Goal: Contribute content: Add original content to the website for others to see

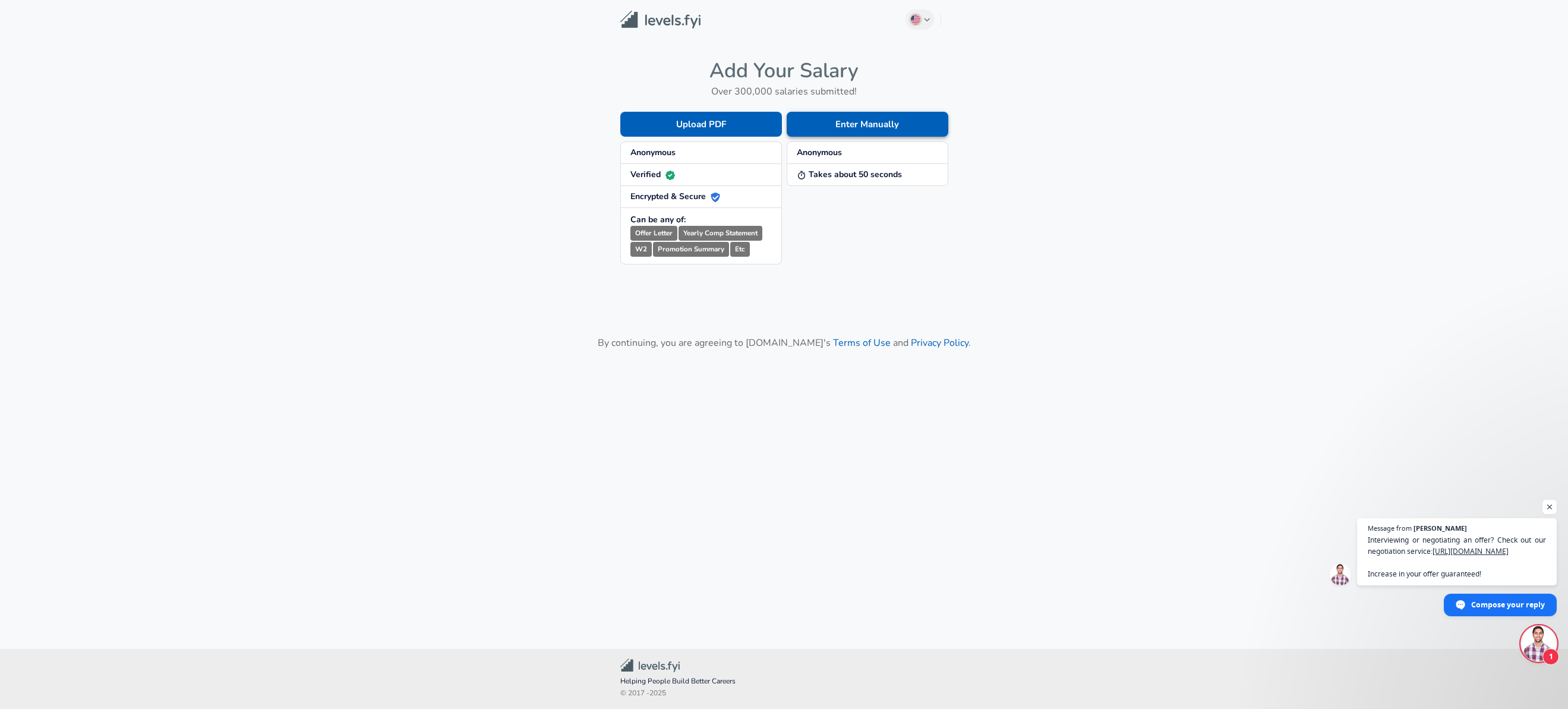
click at [867, 129] on button "Enter Manually" at bounding box center [867, 124] width 162 height 25
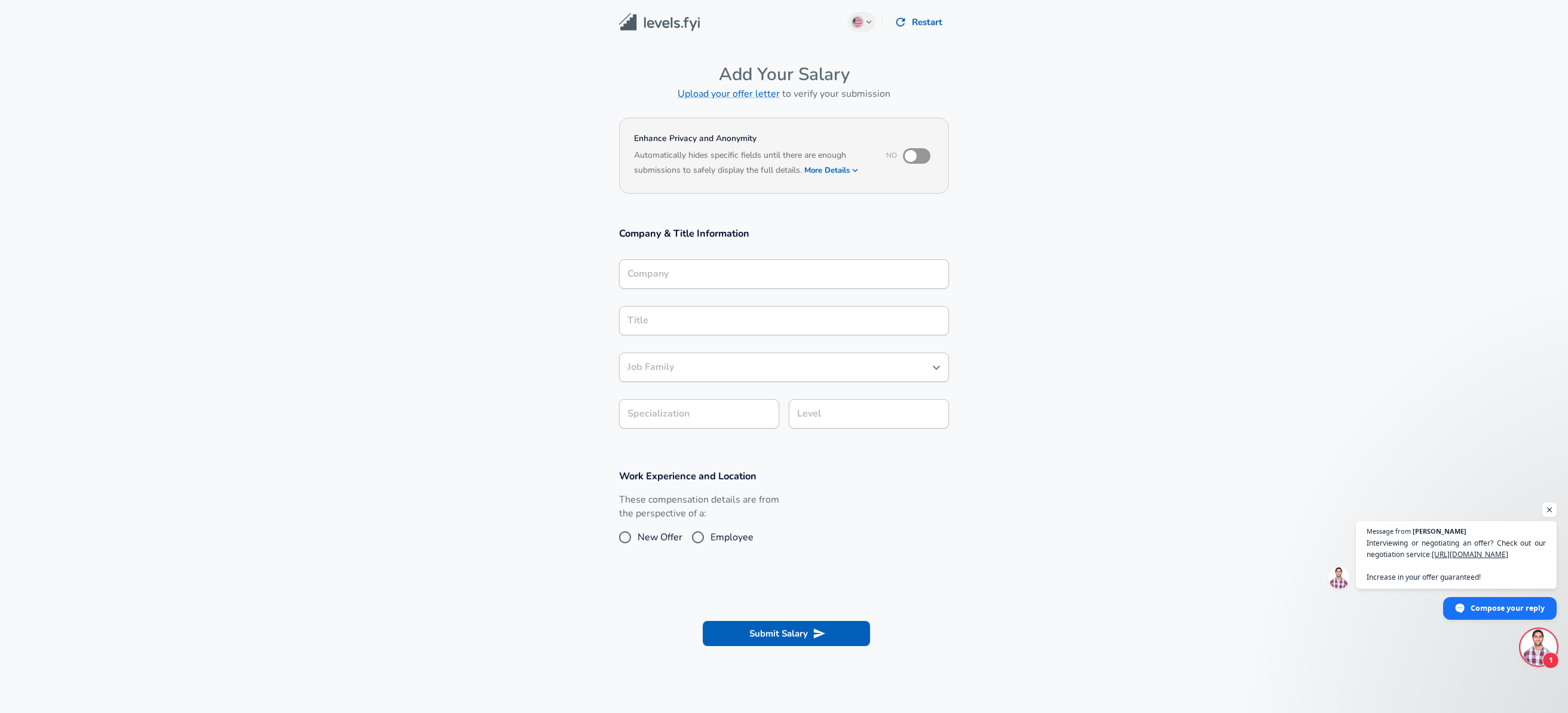
click at [692, 275] on input "Company" at bounding box center [784, 274] width 319 height 18
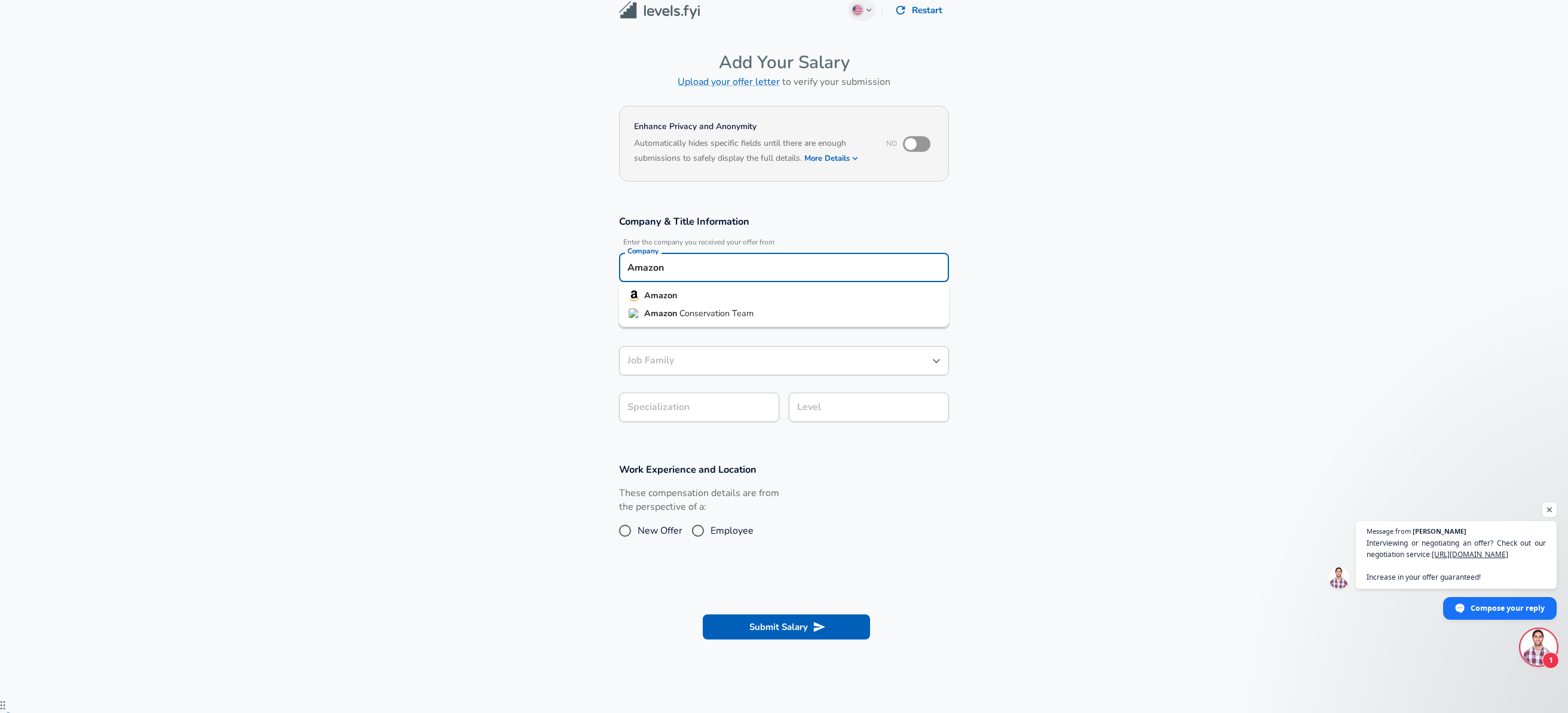
click at [647, 291] on strong "Amazon" at bounding box center [661, 295] width 33 height 12
type input "Amazon"
click at [664, 314] on input "Title" at bounding box center [784, 314] width 319 height 18
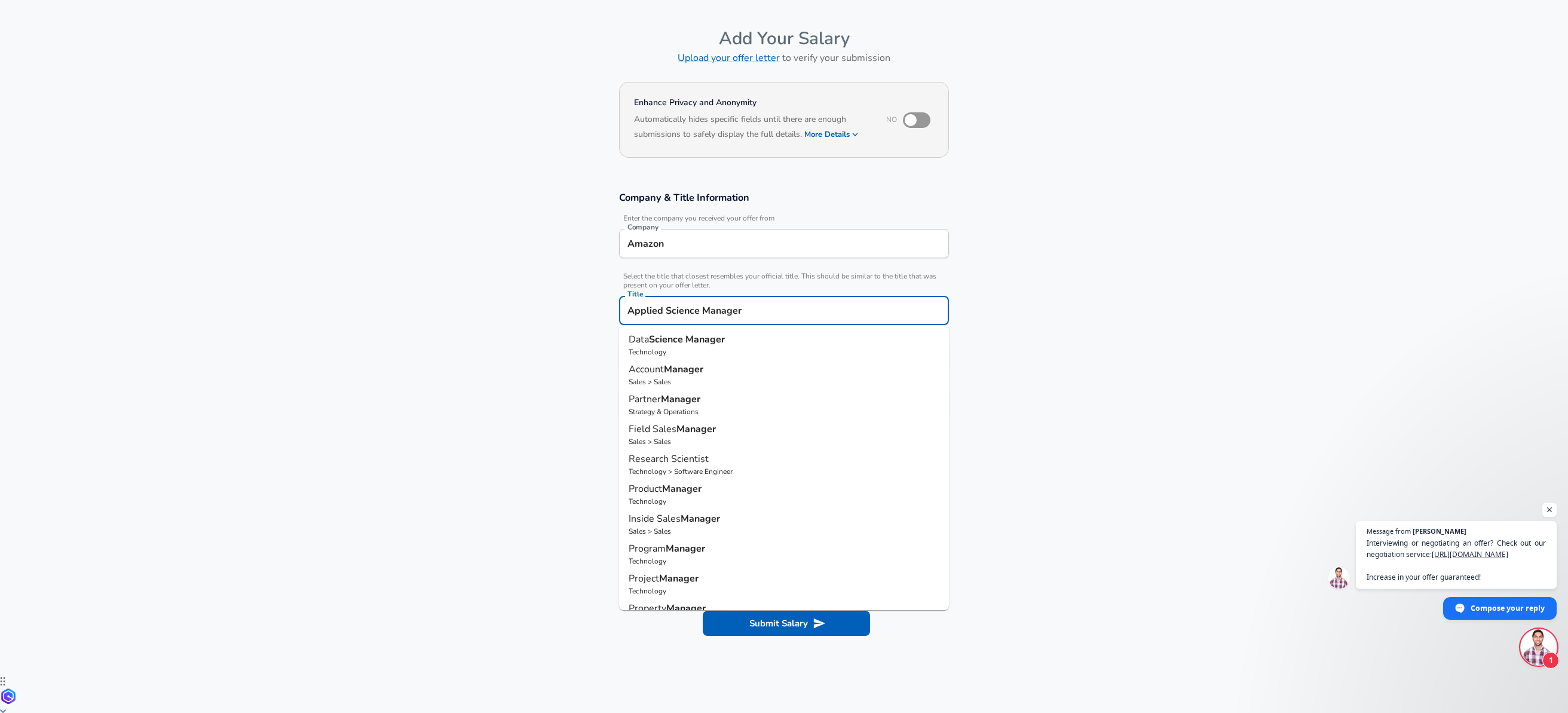
type input "Applied Science Manager"
click at [1100, 393] on section "Company & Title Information Enter the company you received your offer from Comp…" at bounding box center [784, 311] width 1568 height 268
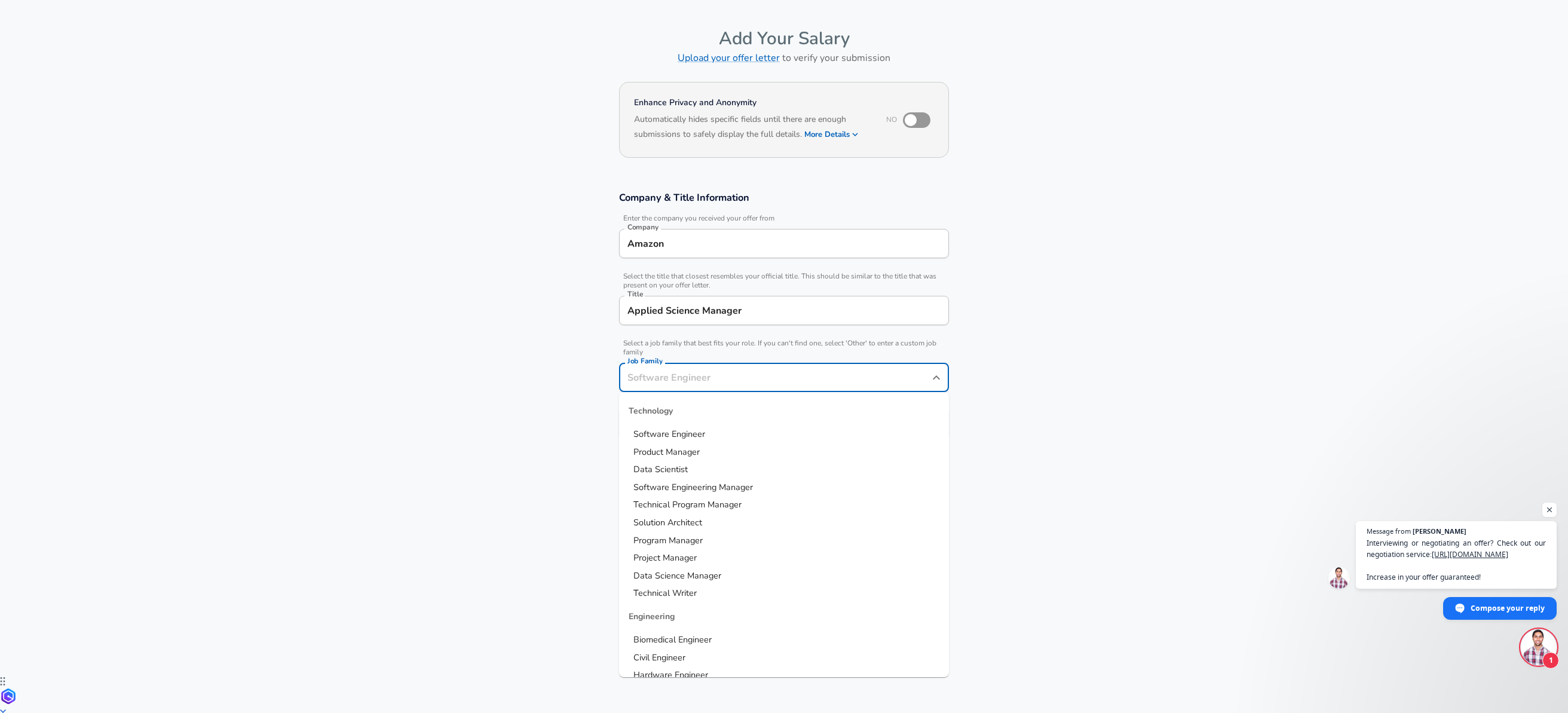
scroll to position [60, 0]
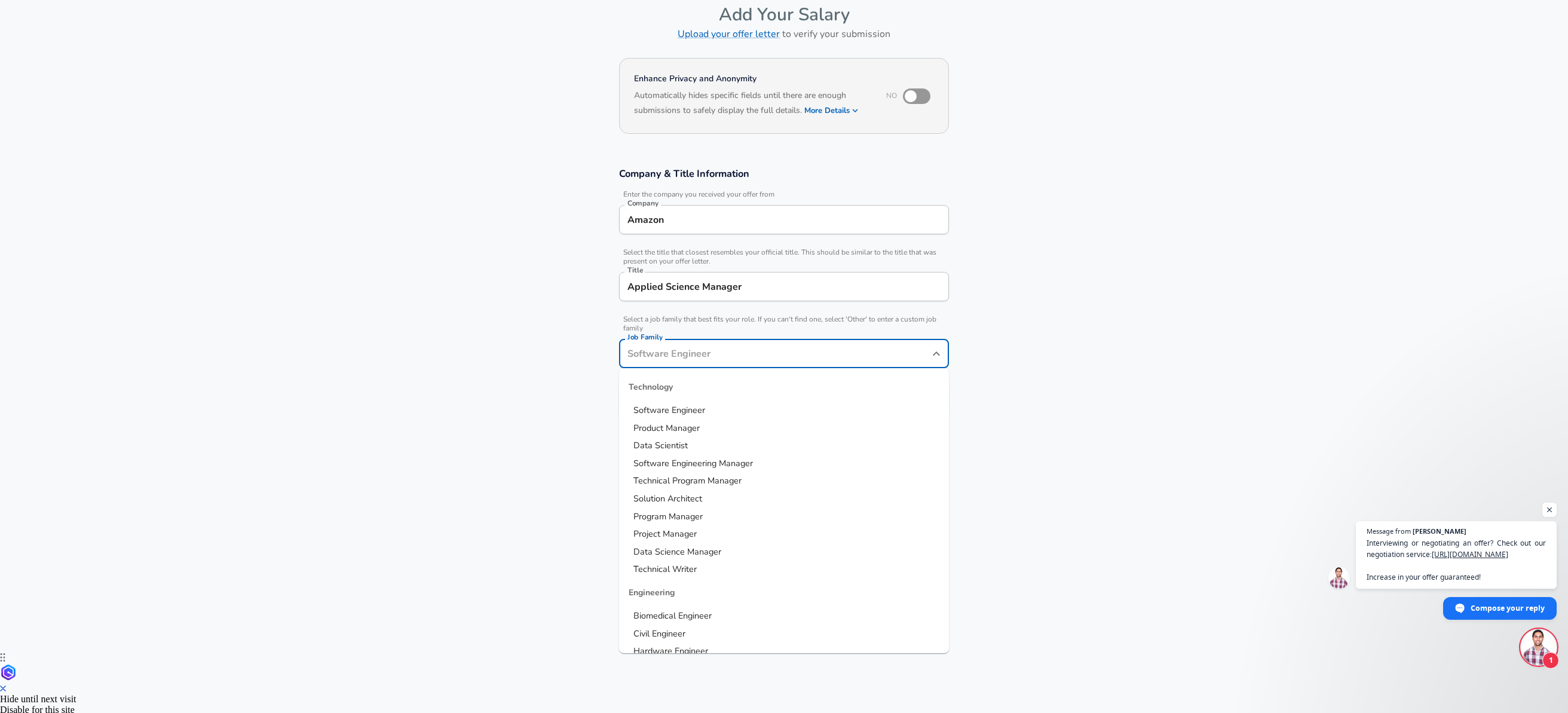
click at [729, 365] on div "Job Family" at bounding box center [784, 353] width 330 height 29
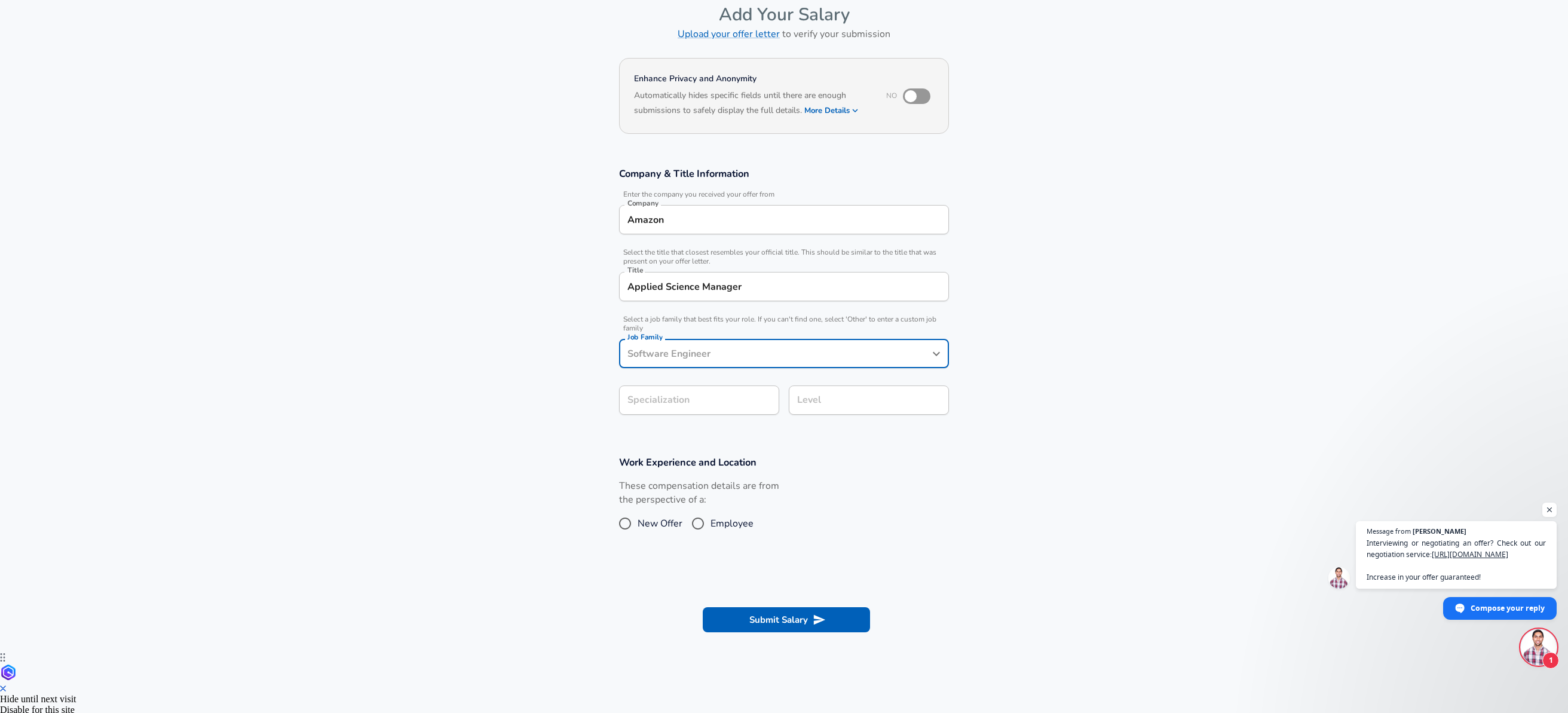
click at [936, 351] on icon "Open" at bounding box center [936, 353] width 14 height 14
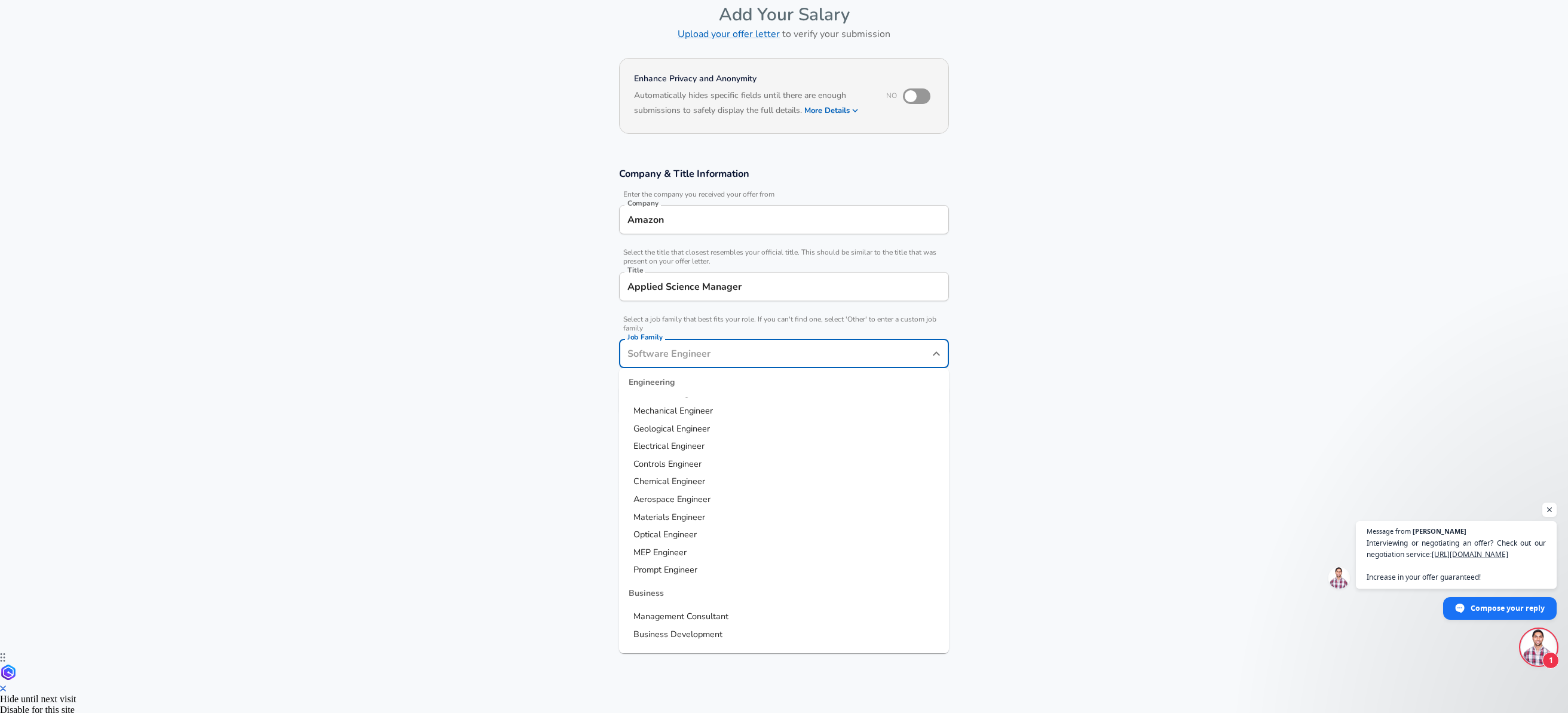
scroll to position [0, 0]
click at [696, 551] on span "Data Science Manager" at bounding box center [677, 551] width 88 height 12
type input "Data Science Manager"
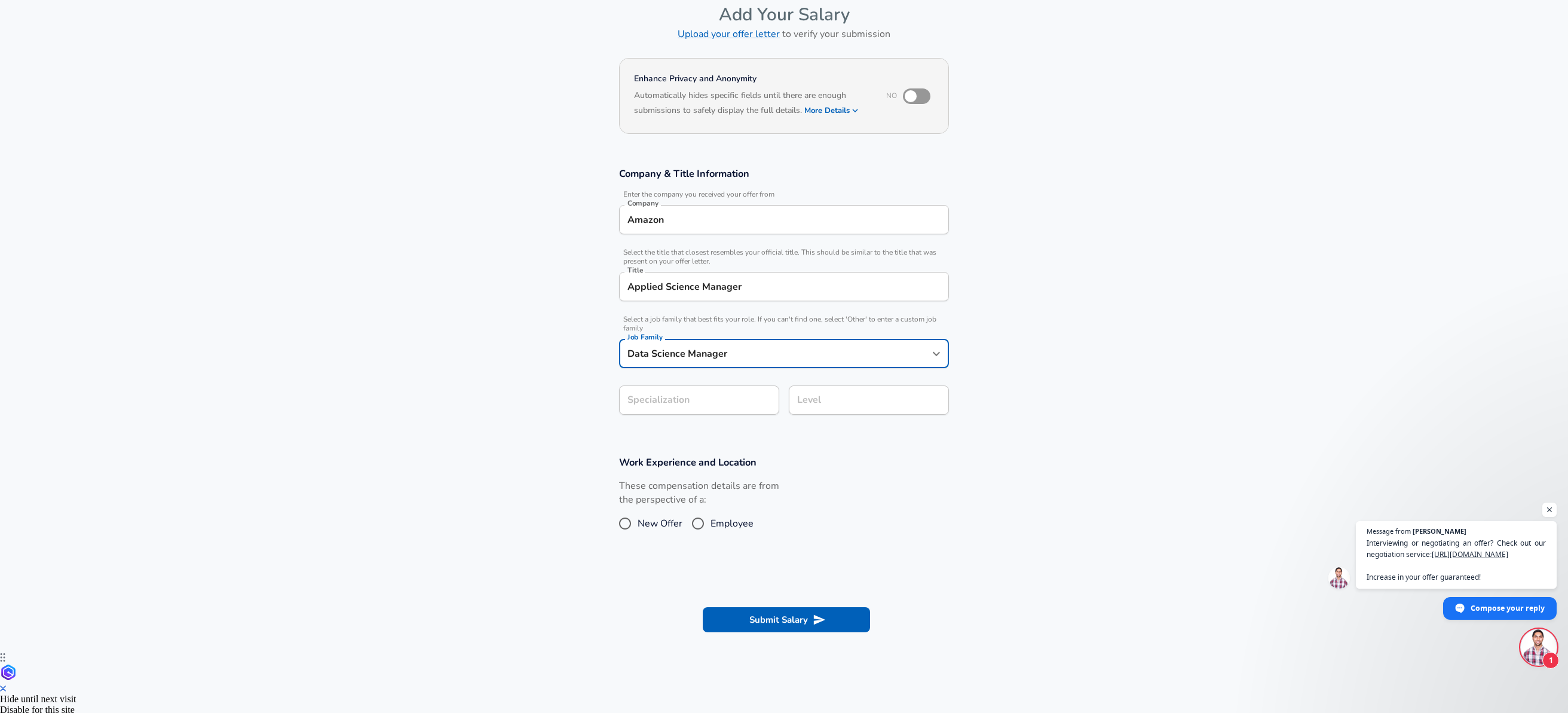
click at [719, 411] on form "Enhance Privacy and Anonymity No Automatically hides specific fields until ther…" at bounding box center [784, 353] width 1568 height 597
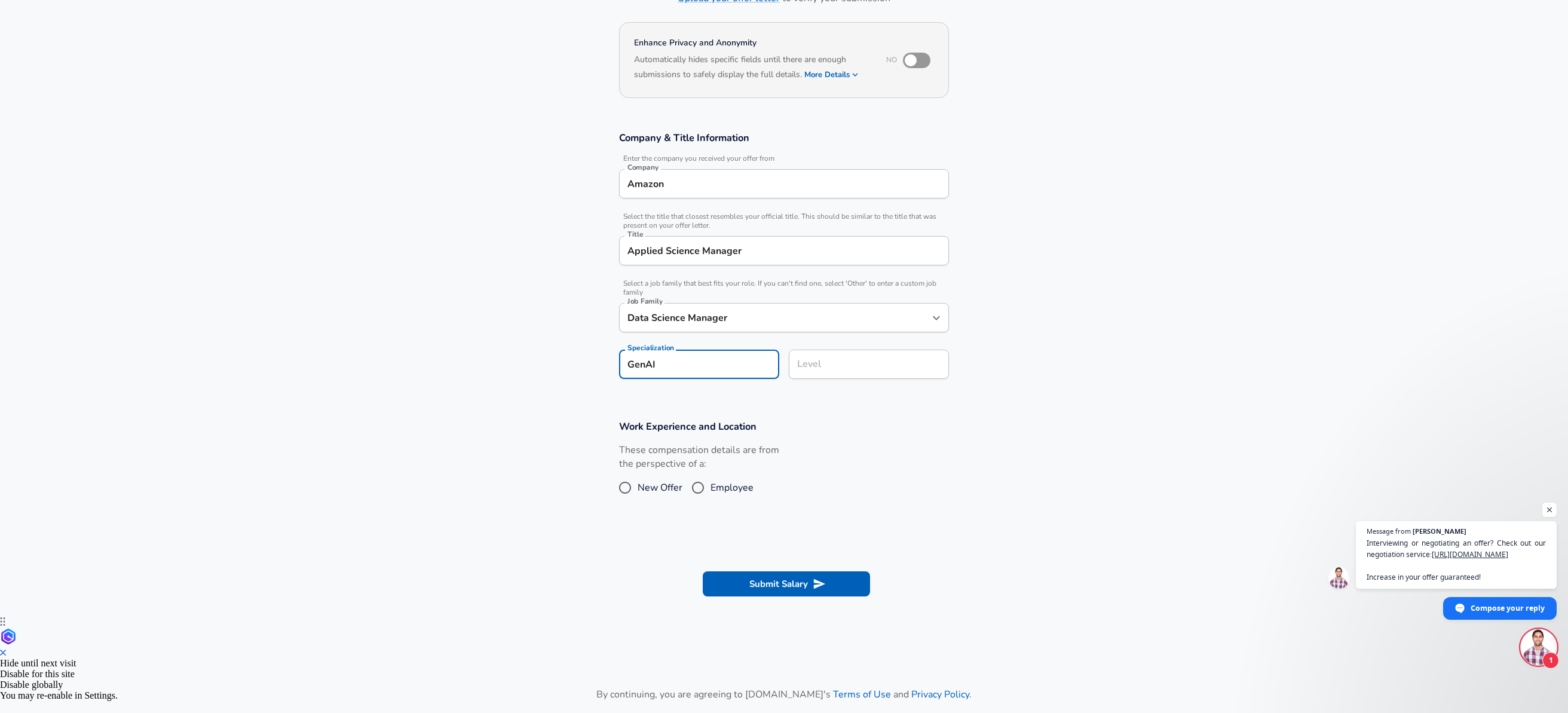
type input "GenAI"
click at [840, 371] on input "Level" at bounding box center [869, 364] width 149 height 18
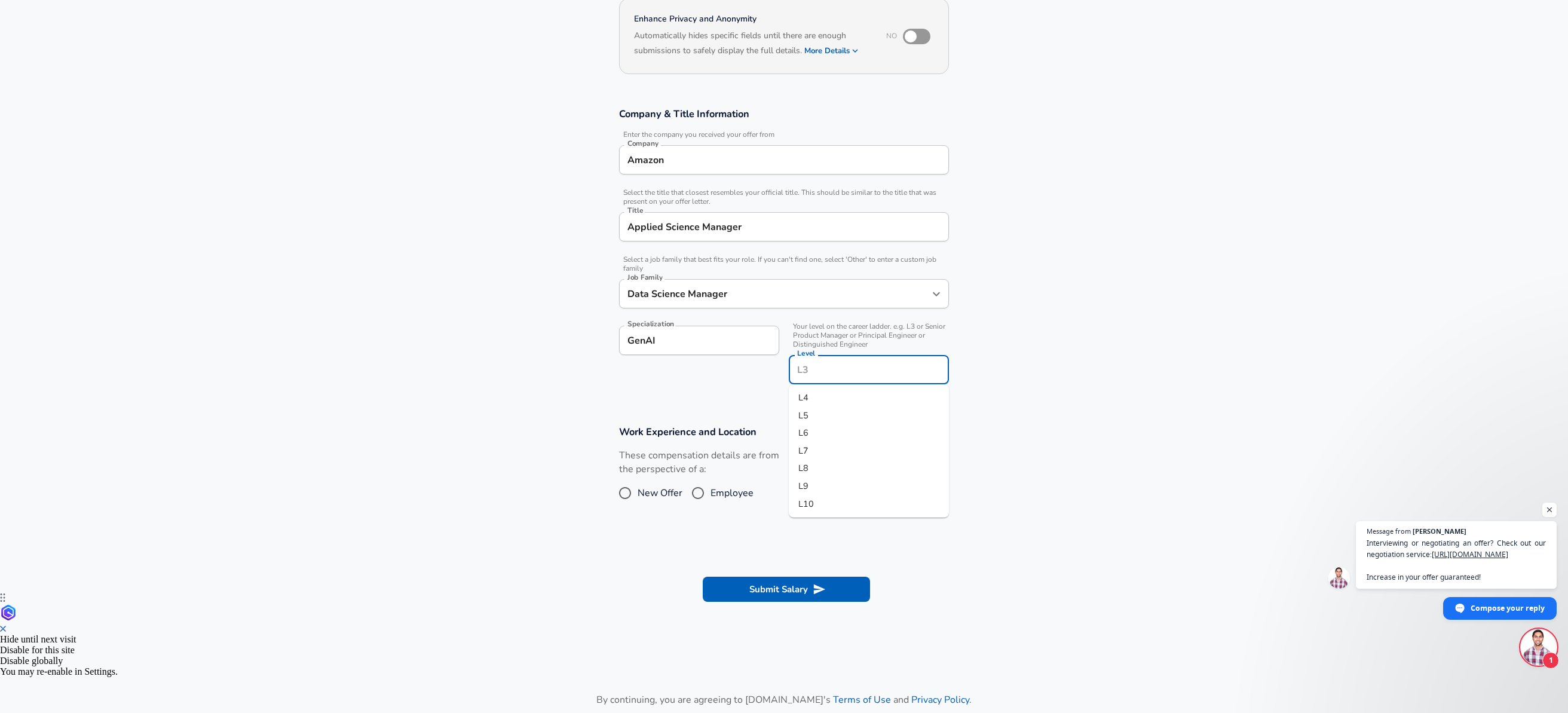
click at [819, 434] on li "L6" at bounding box center [869, 433] width 160 height 18
type input "L6"
click at [1022, 418] on section "Work Experience and Location These compensation details are from the perspectiv…" at bounding box center [784, 471] width 1568 height 119
click at [696, 491] on input "Employee" at bounding box center [698, 493] width 25 height 19
radio input "true"
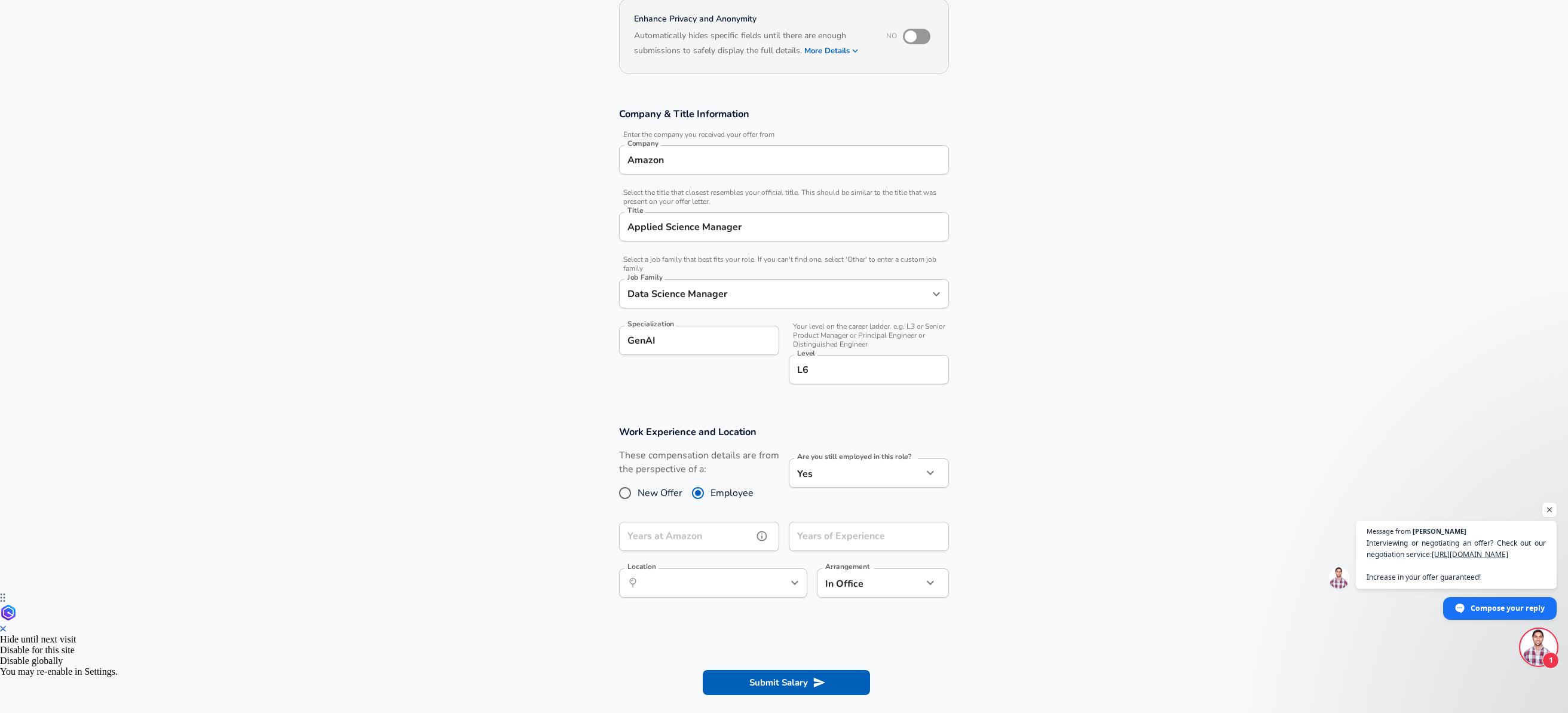
click at [689, 541] on input "Years at Amazon" at bounding box center [686, 536] width 134 height 29
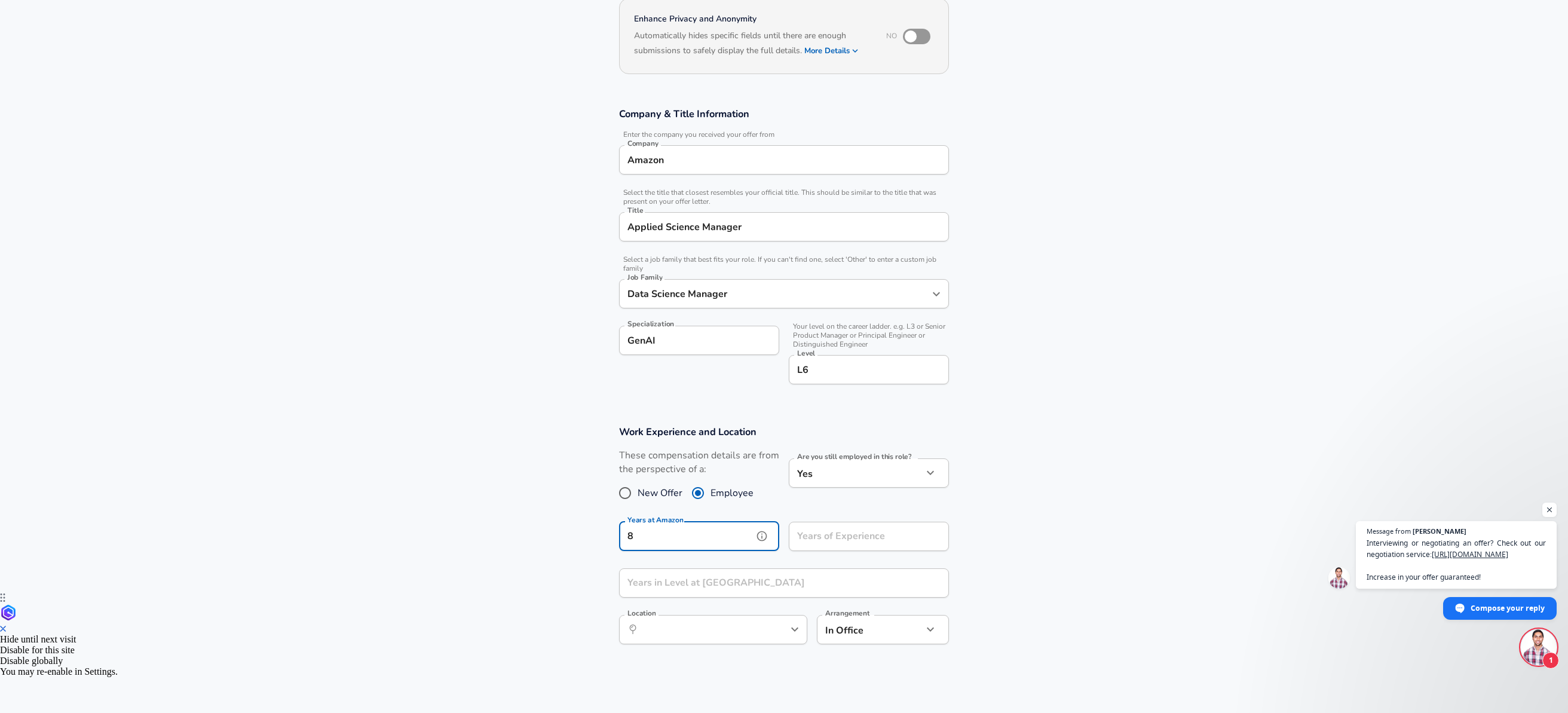
type input "8"
click at [828, 542] on input "Years of Experience" at bounding box center [855, 536] width 134 height 29
type input "17"
click at [702, 583] on input "Years in Level at [GEOGRAPHIC_DATA]" at bounding box center [771, 583] width 304 height 29
type input "8"
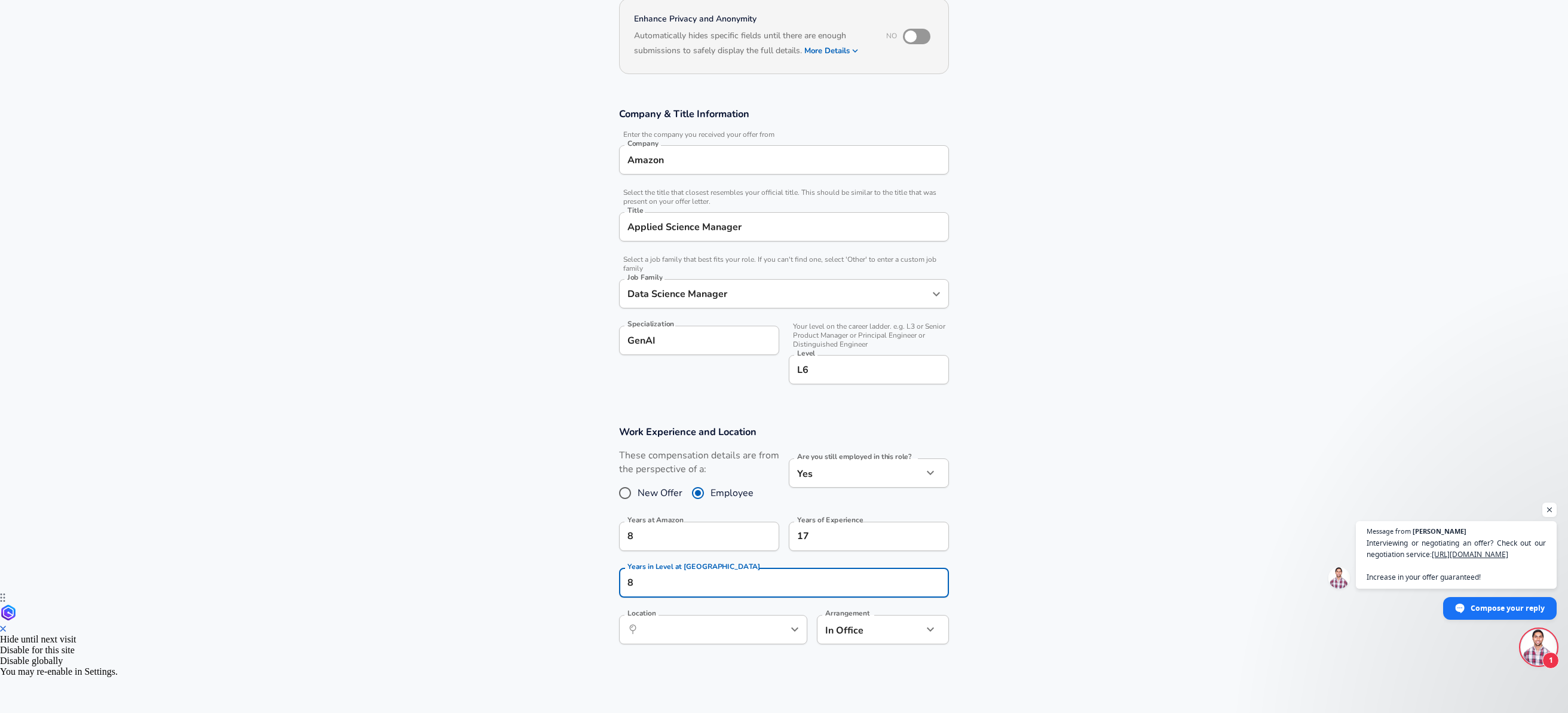
click at [1055, 563] on section "Work Experience and Location These compensation details are from the perspectiv…" at bounding box center [784, 541] width 1568 height 259
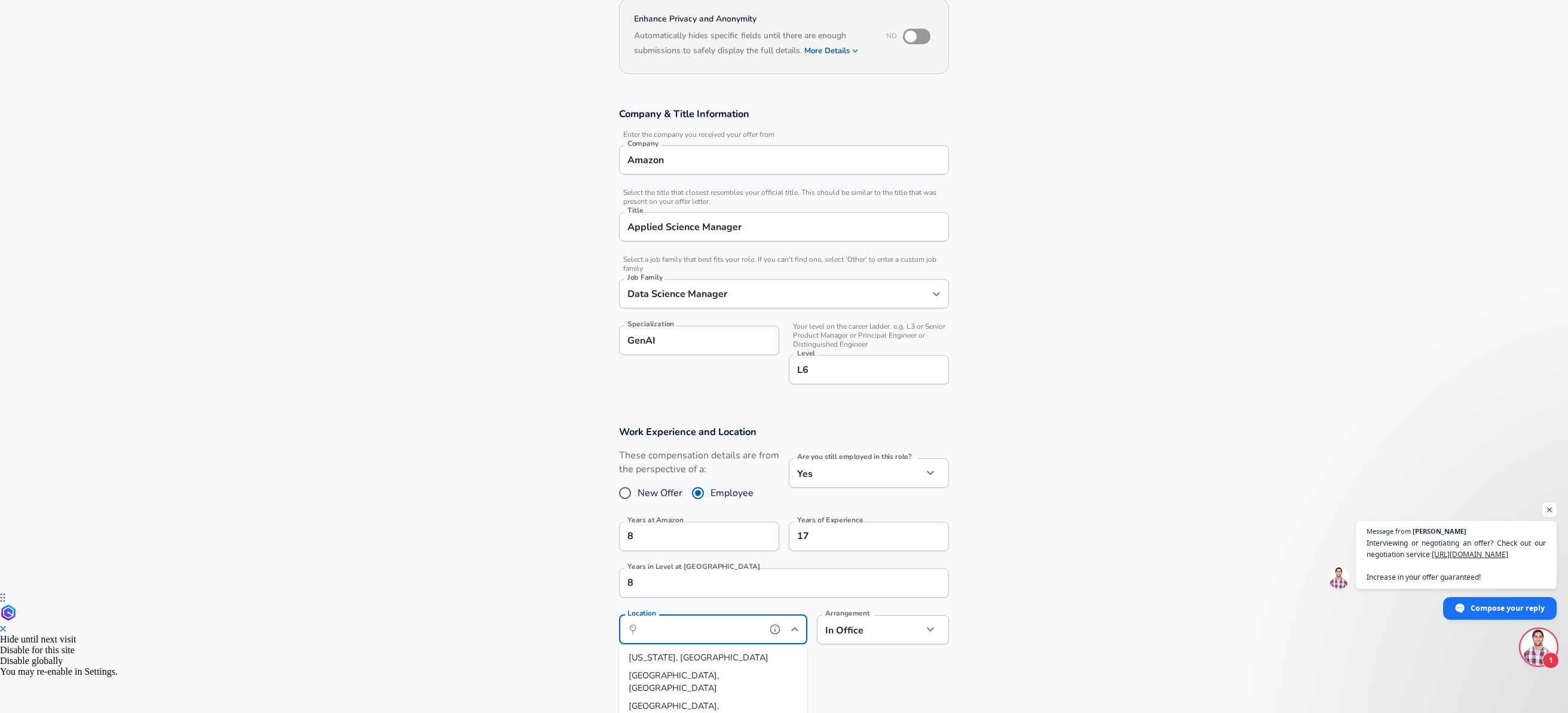
click at [710, 632] on input "Location" at bounding box center [700, 629] width 122 height 18
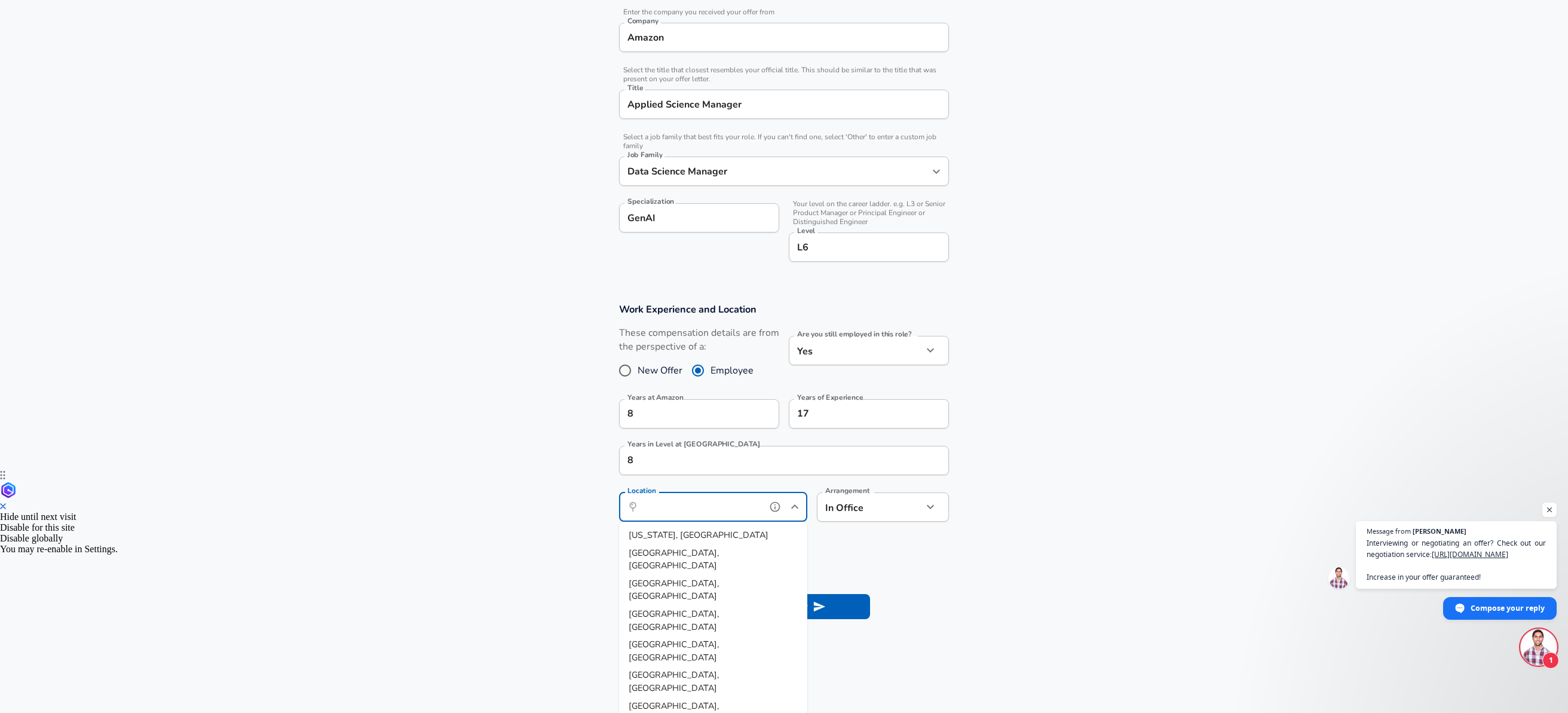
scroll to position [330, 0]
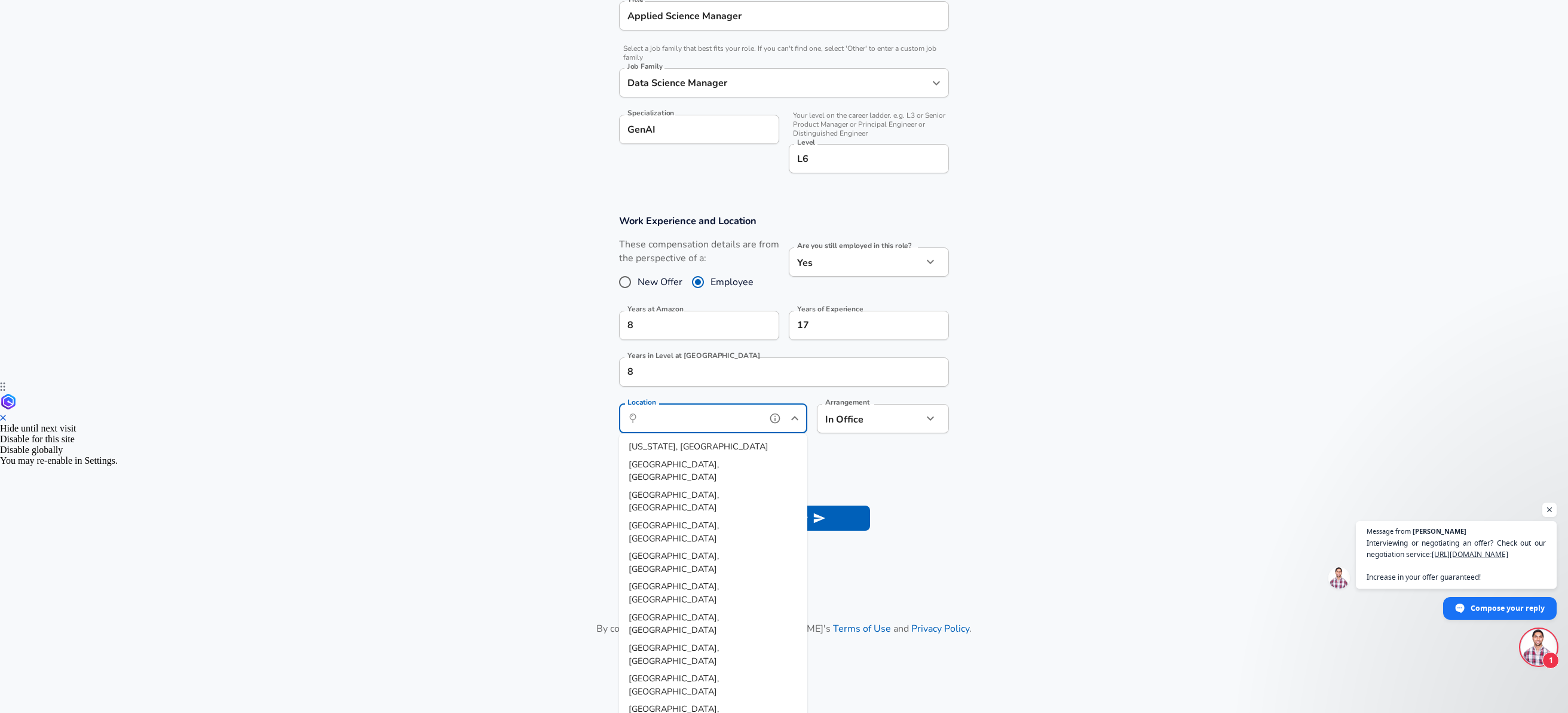
click at [667, 703] on span "[GEOGRAPHIC_DATA], [GEOGRAPHIC_DATA]" at bounding box center [673, 715] width 90 height 25
type input "[GEOGRAPHIC_DATA], [GEOGRAPHIC_DATA]"
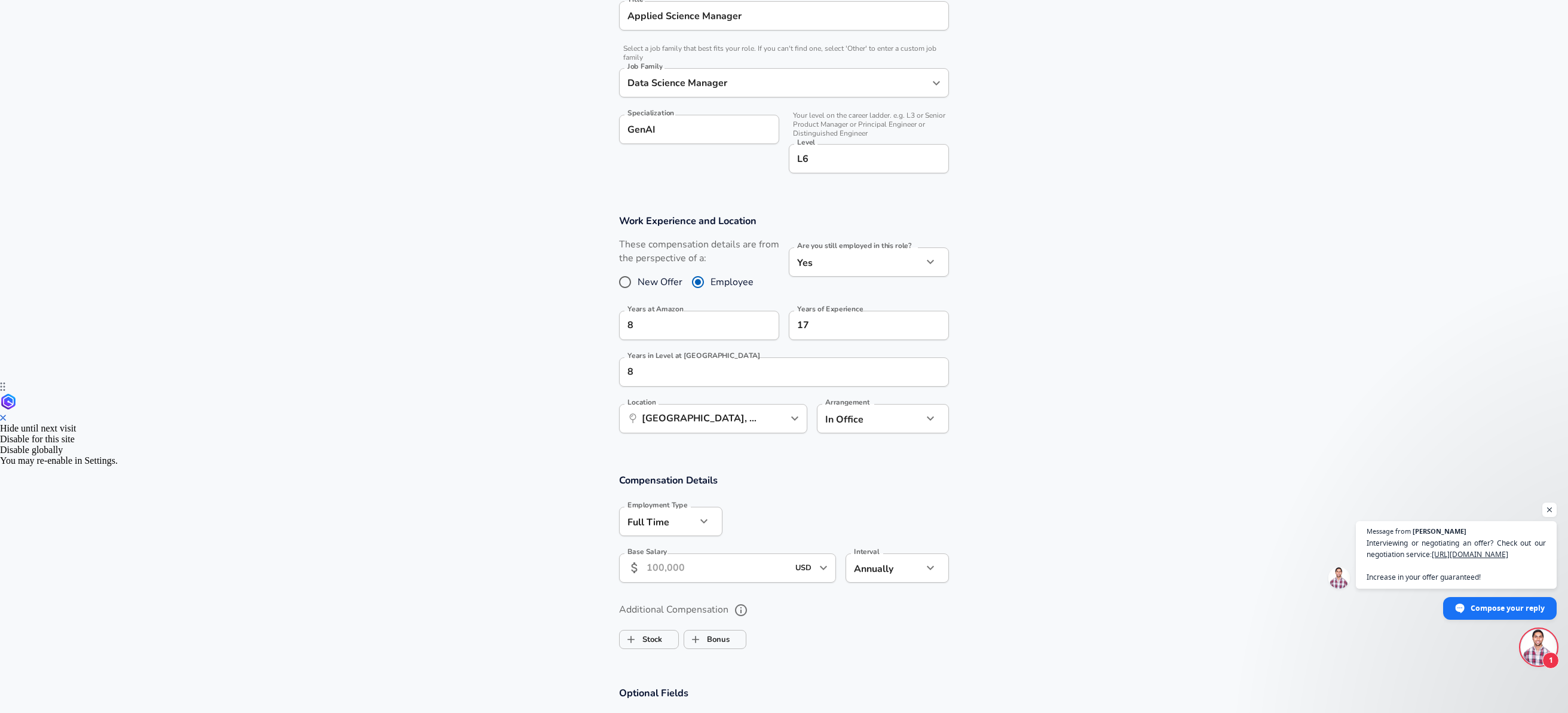
click at [1013, 508] on section "Compensation Details Employment Type [DEMOGRAPHIC_DATA] full_time Employment Ty…" at bounding box center [784, 531] width 1568 height 117
click at [718, 566] on input "Base Salary" at bounding box center [717, 568] width 141 height 29
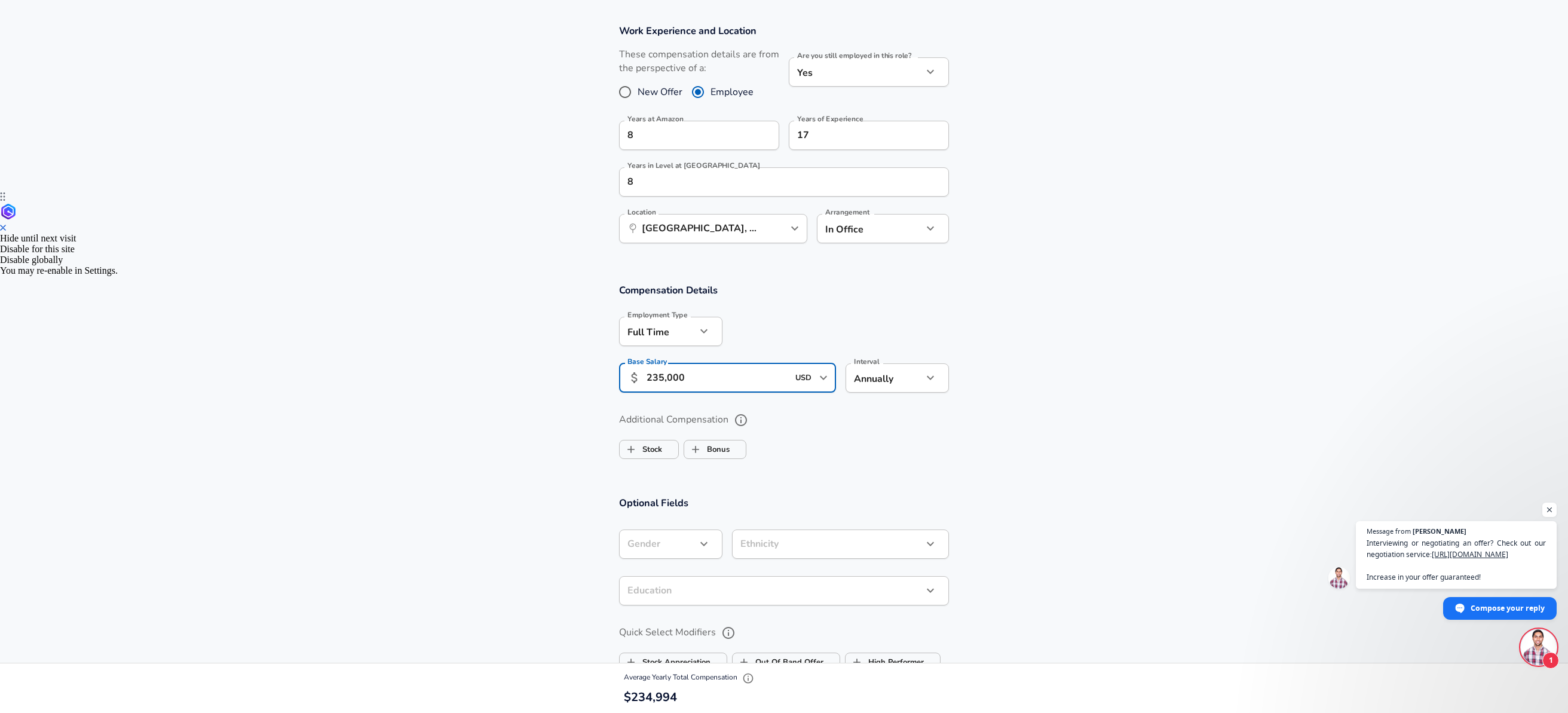
scroll to position [532, 0]
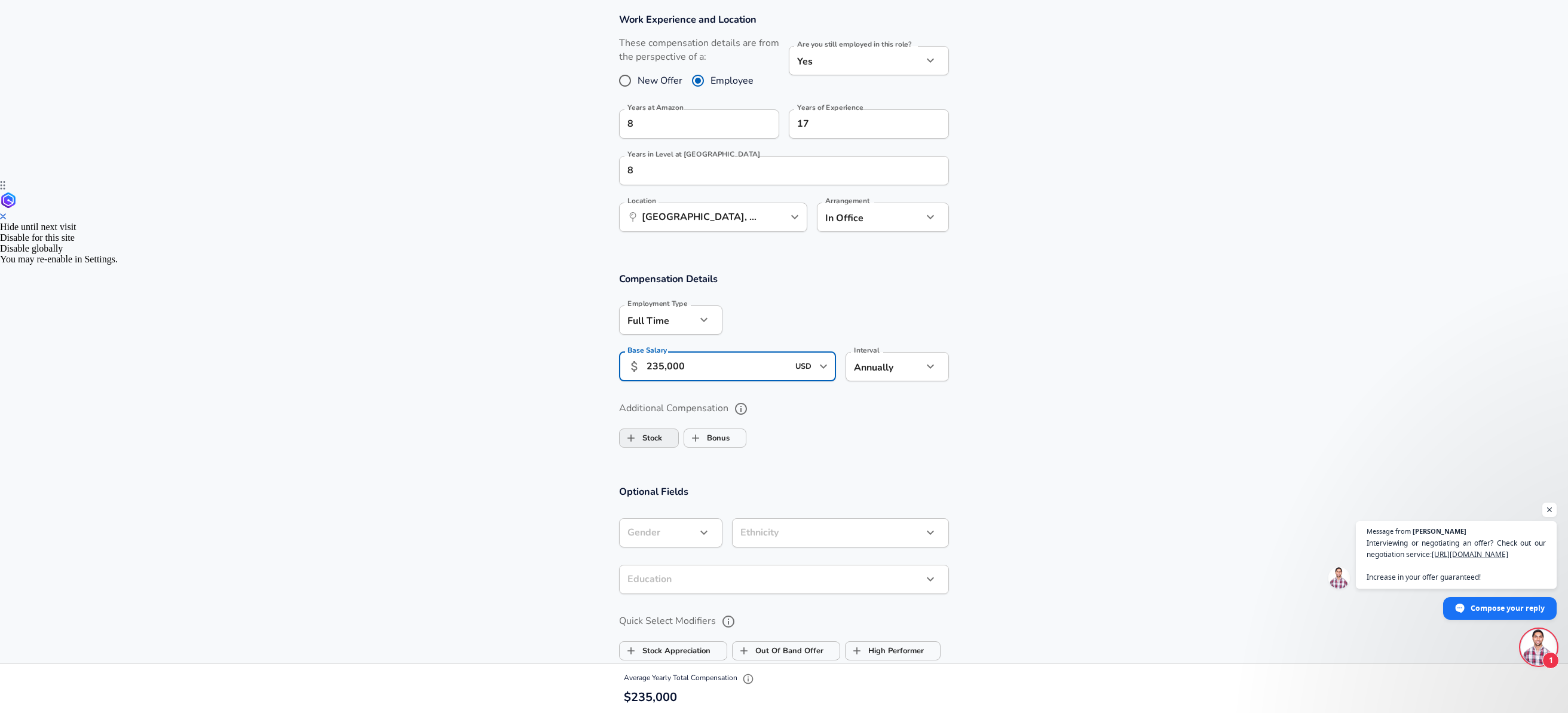
type input "235,000"
click at [639, 438] on input "Stock" at bounding box center [631, 438] width 23 height 23
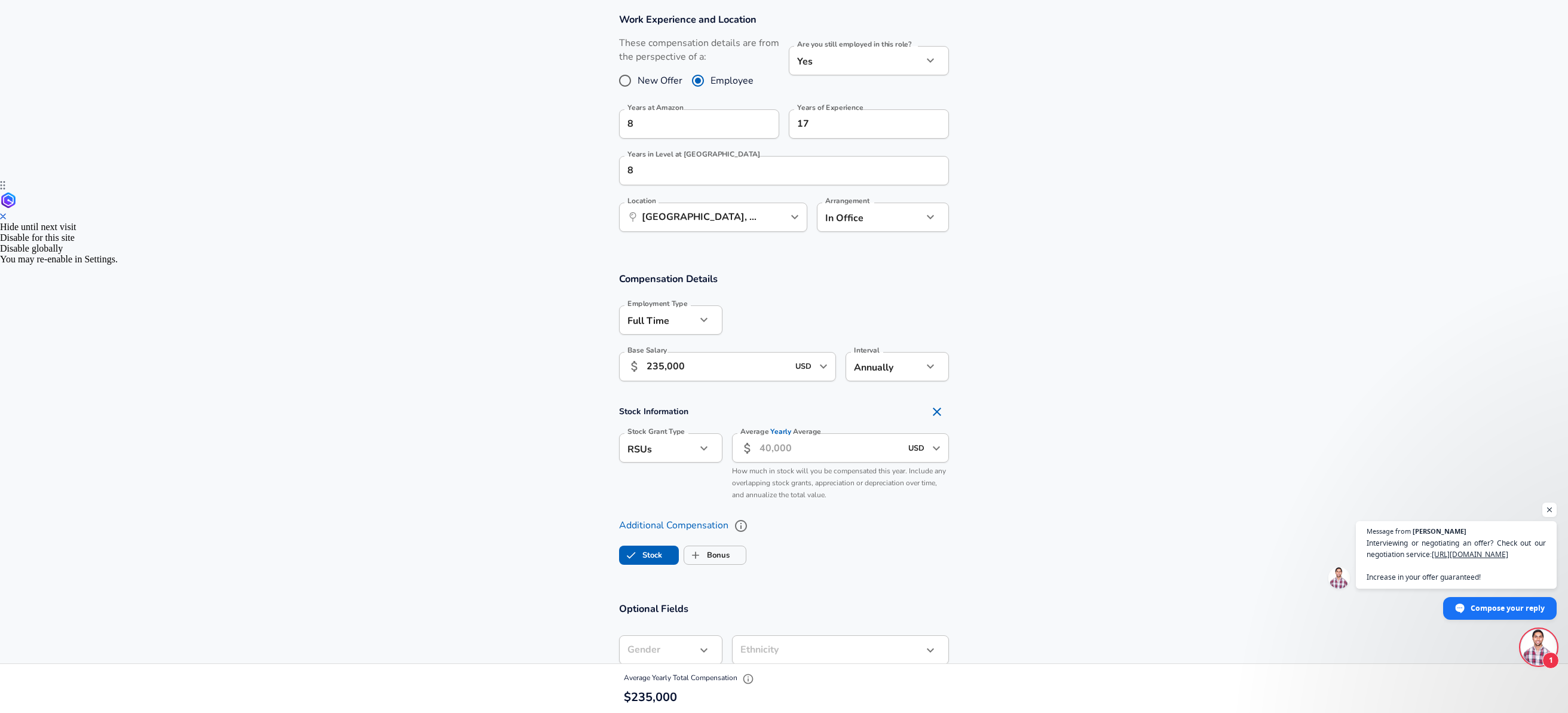
checkbox input "true"
click at [814, 447] on input "Average Yearly Average" at bounding box center [830, 448] width 141 height 29
click at [708, 451] on icon "button" at bounding box center [703, 447] width 14 height 14
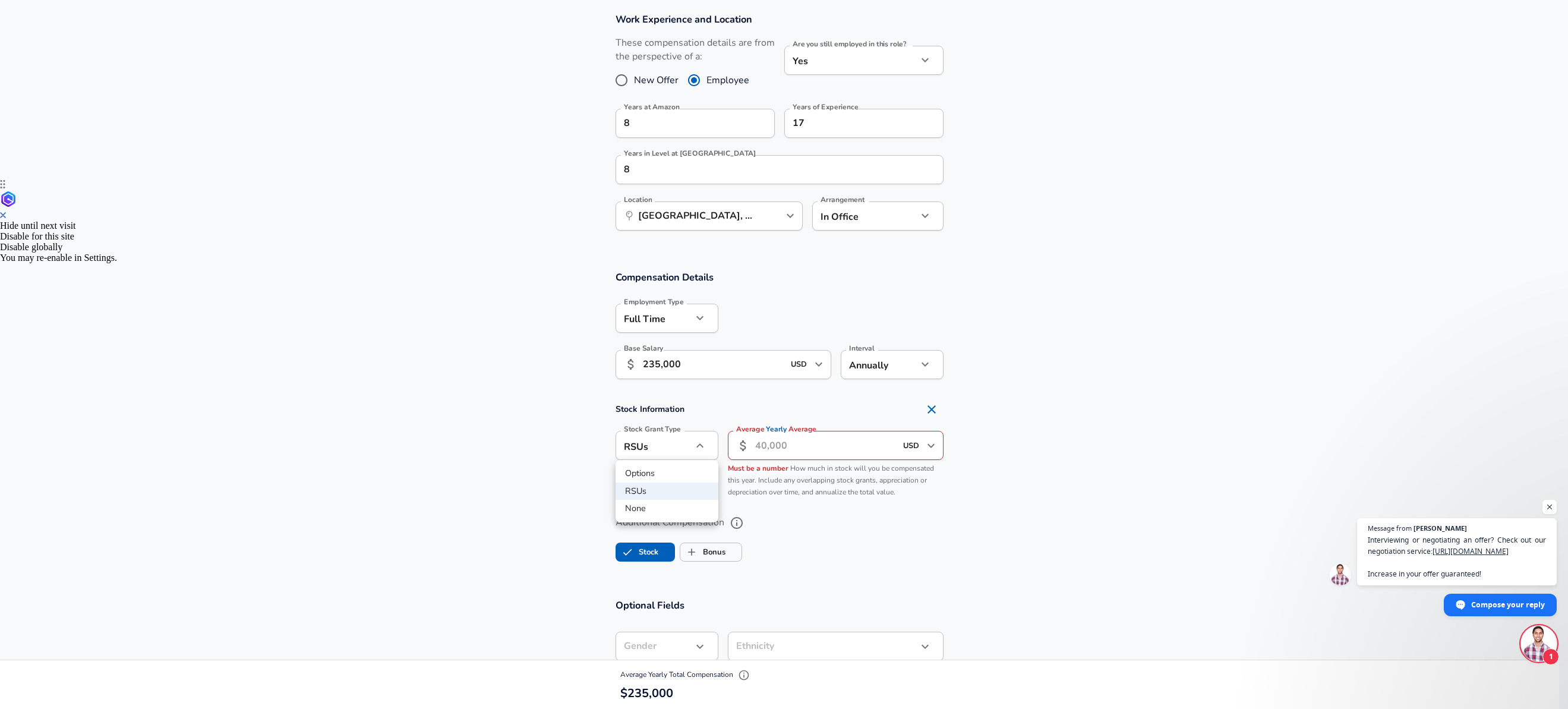
click at [791, 450] on div at bounding box center [784, 354] width 1568 height 709
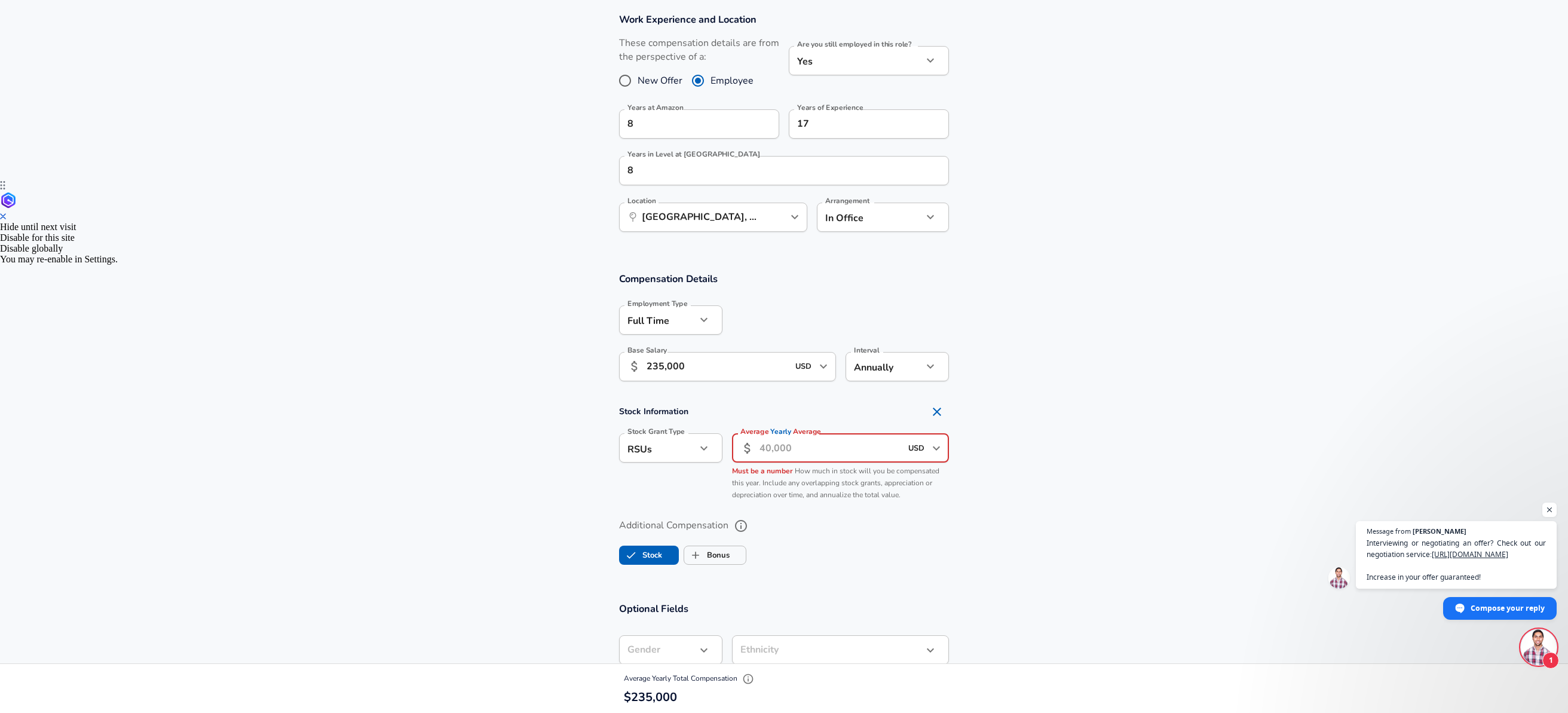
click at [797, 449] on input "Average Yearly Average" at bounding box center [830, 448] width 141 height 29
type input "225,000"
drag, startPoint x: 1098, startPoint y: 476, endPoint x: 1092, endPoint y: 477, distance: 6.1
click at [1098, 476] on section "Stock Information Stock Grant Type RSUs stock Stock Grant Type Average Yearly A…" at bounding box center [784, 453] width 1568 height 106
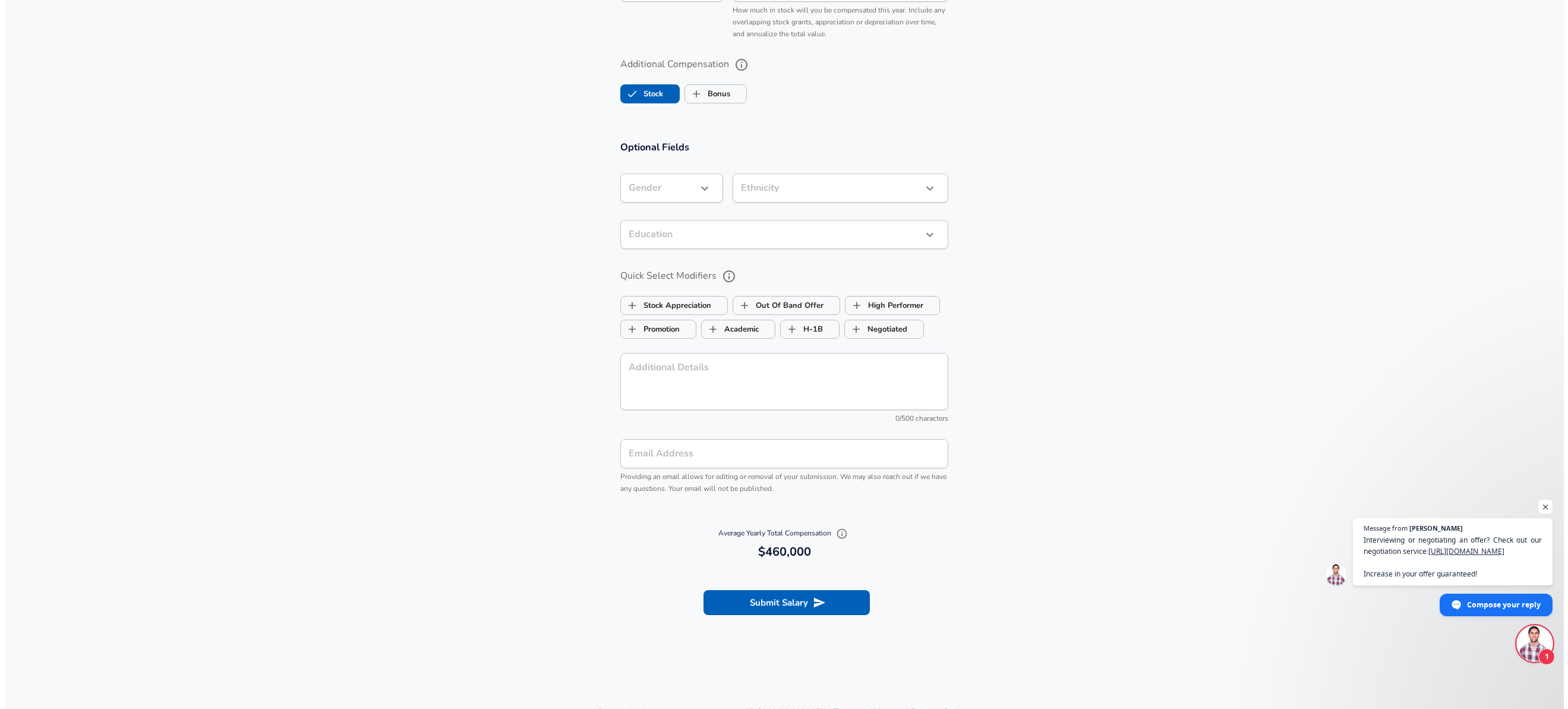
scroll to position [990, 0]
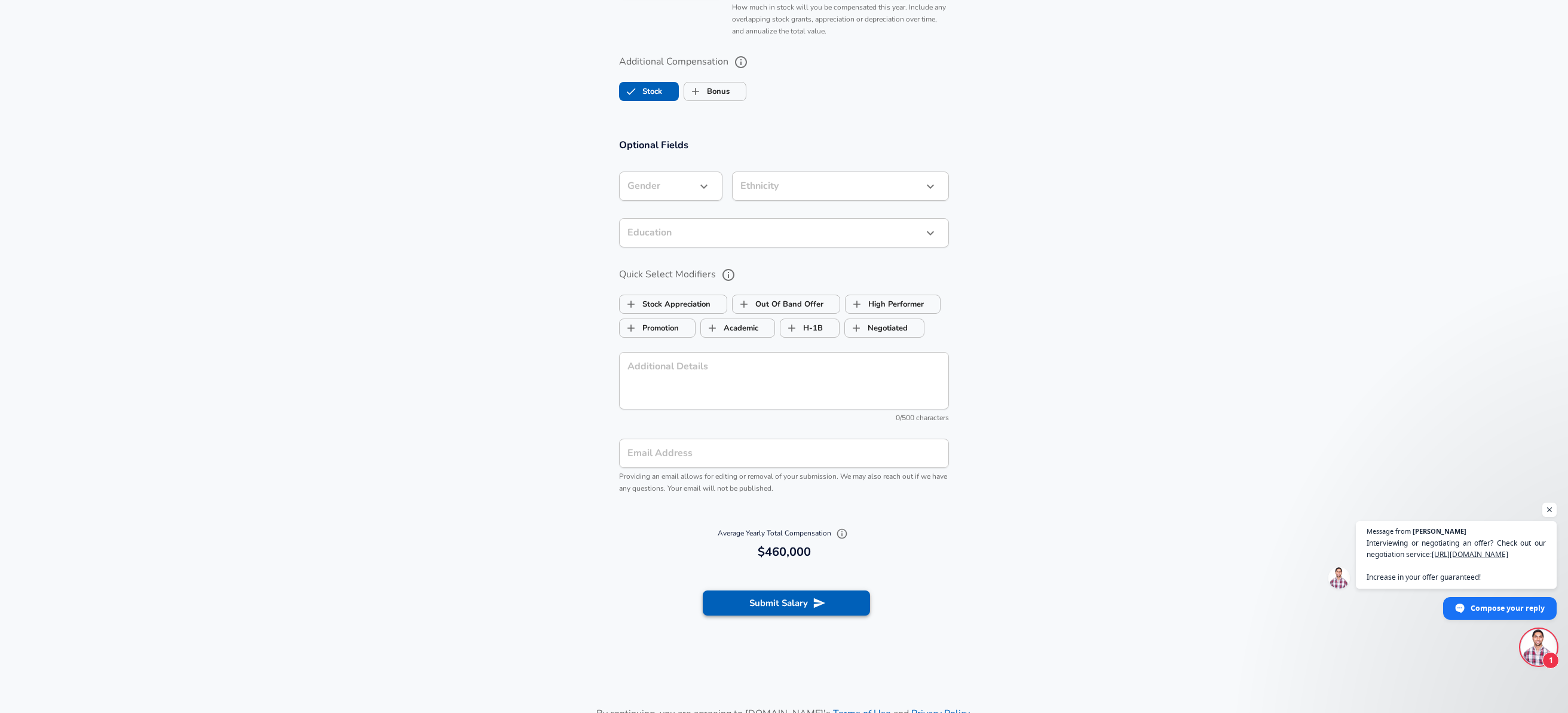
click at [837, 601] on button "Submit Salary" at bounding box center [786, 602] width 167 height 25
